Goal: Task Accomplishment & Management: Manage account settings

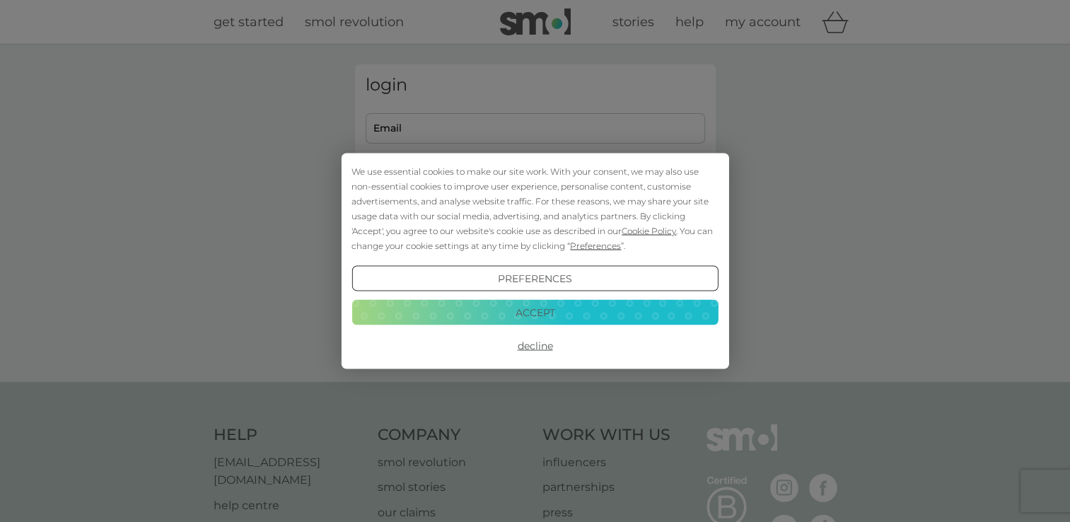
click at [539, 346] on button "Decline" at bounding box center [534, 345] width 366 height 25
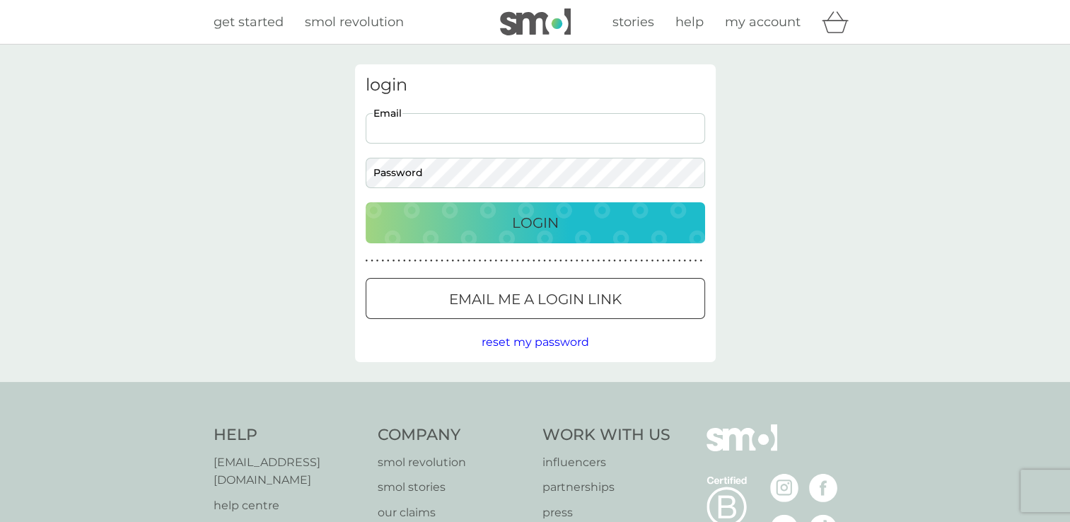
click at [409, 129] on input "Email" at bounding box center [535, 128] width 339 height 30
type input "[EMAIL_ADDRESS][DOMAIN_NAME]"
click at [366, 202] on button "Login" at bounding box center [535, 222] width 339 height 41
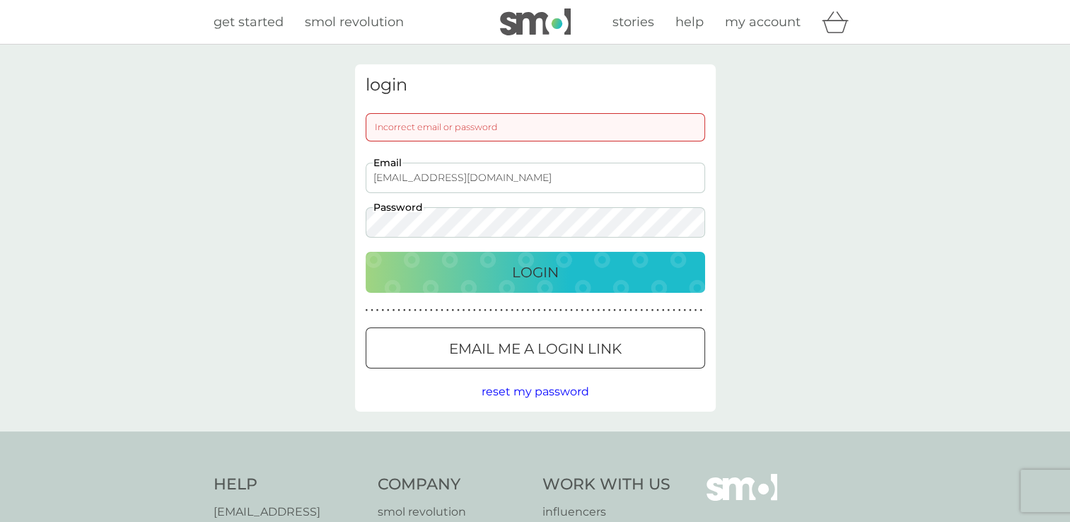
click at [617, 266] on div "Login" at bounding box center [535, 272] width 311 height 23
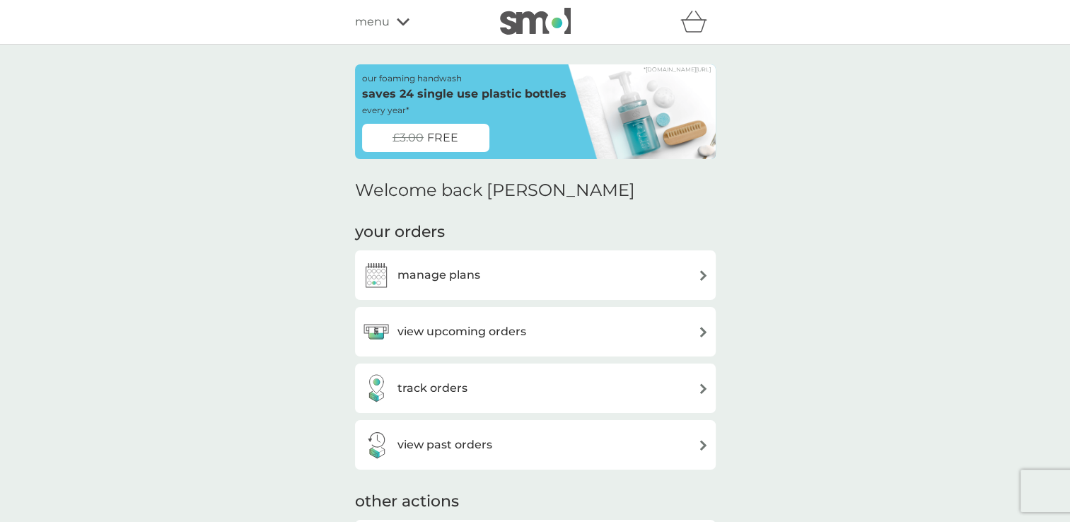
click at [455, 274] on h3 "manage plans" at bounding box center [438, 275] width 83 height 18
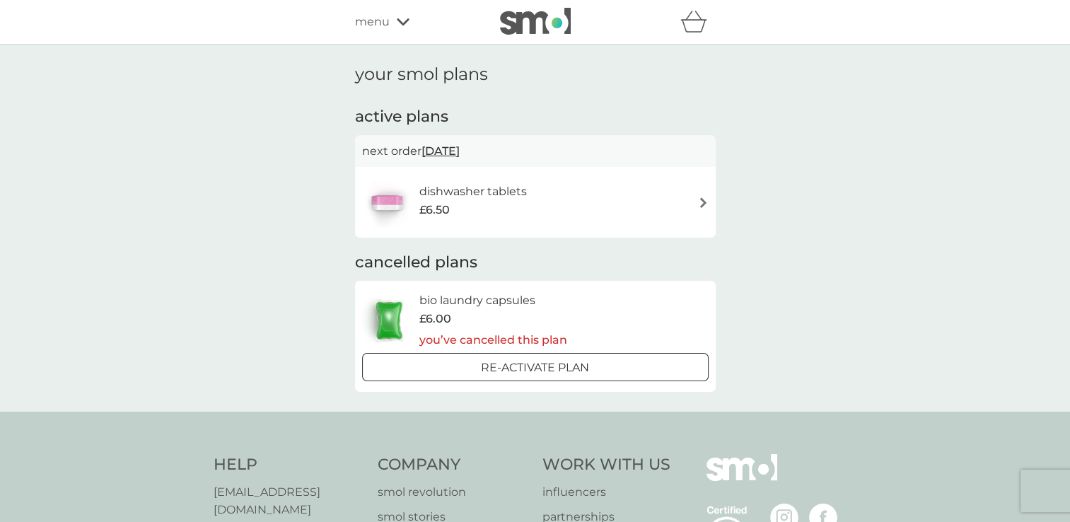
click at [526, 189] on div "dishwasher tablets £6.50" at bounding box center [480, 202] width 122 height 40
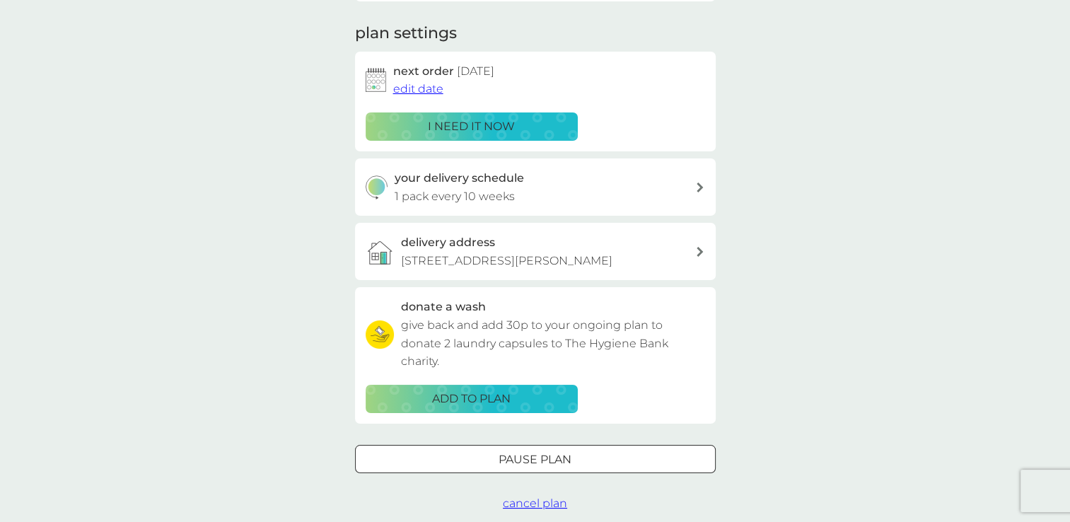
scroll to position [212, 0]
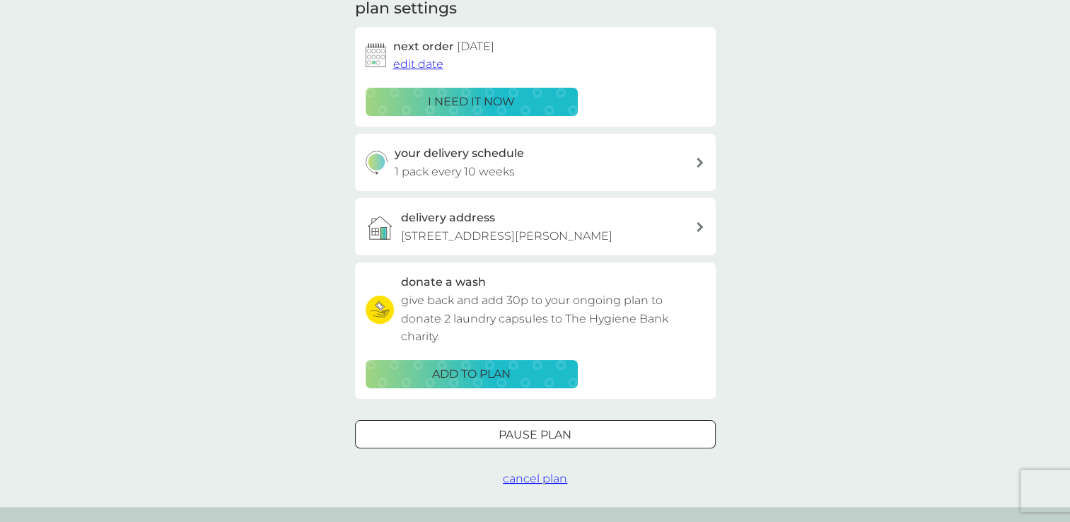
click at [495, 167] on p "1 pack every 10 weeks" at bounding box center [455, 172] width 120 height 18
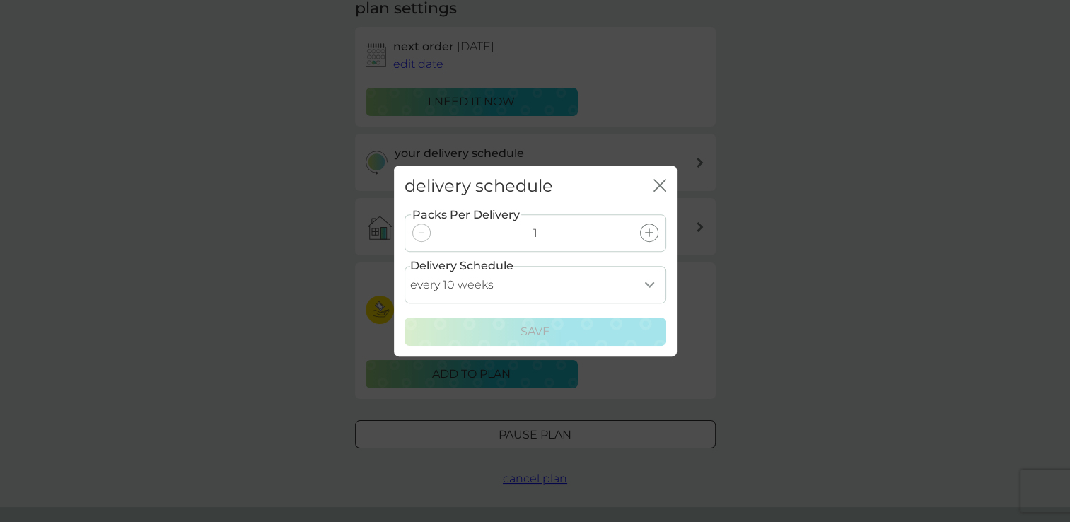
click at [652, 287] on select "every 1 week every 2 weeks every 3 weeks every 4 weeks every 5 weeks every 6 we…" at bounding box center [535, 284] width 262 height 37
select select "84"
click at [404, 266] on select "every 1 week every 2 weeks every 3 weeks every 4 weeks every 5 weeks every 6 we…" at bounding box center [535, 284] width 262 height 37
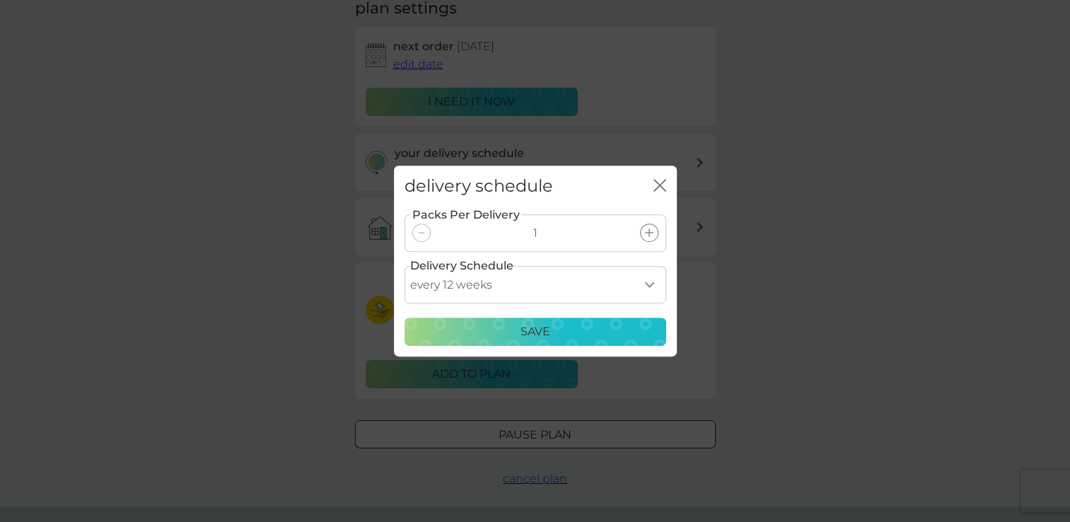
click at [565, 335] on div "Save" at bounding box center [535, 331] width 243 height 18
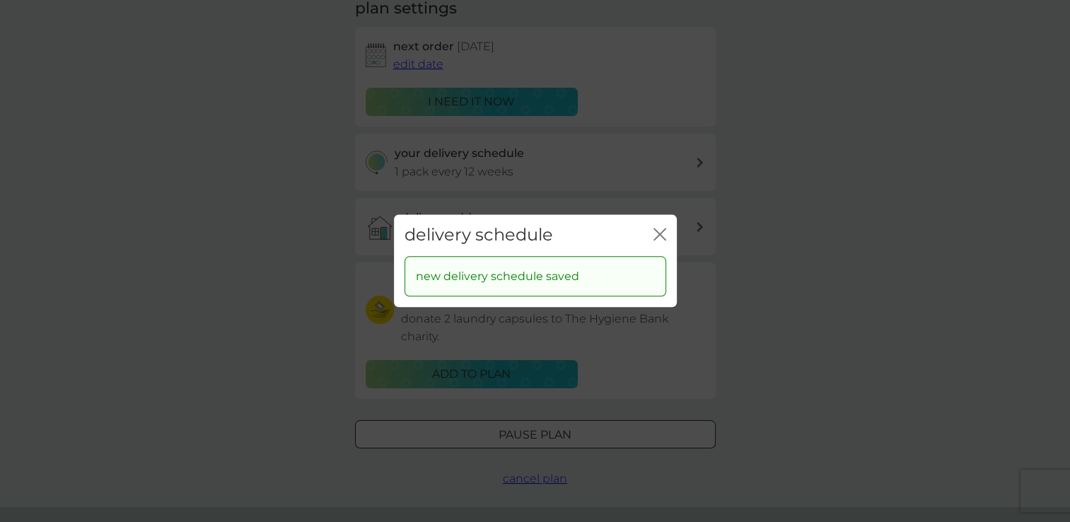
drag, startPoint x: 657, startPoint y: 235, endPoint x: 650, endPoint y: 211, distance: 24.2
click at [656, 233] on icon "close" at bounding box center [659, 234] width 13 height 13
